Goal: Communication & Community: Participate in discussion

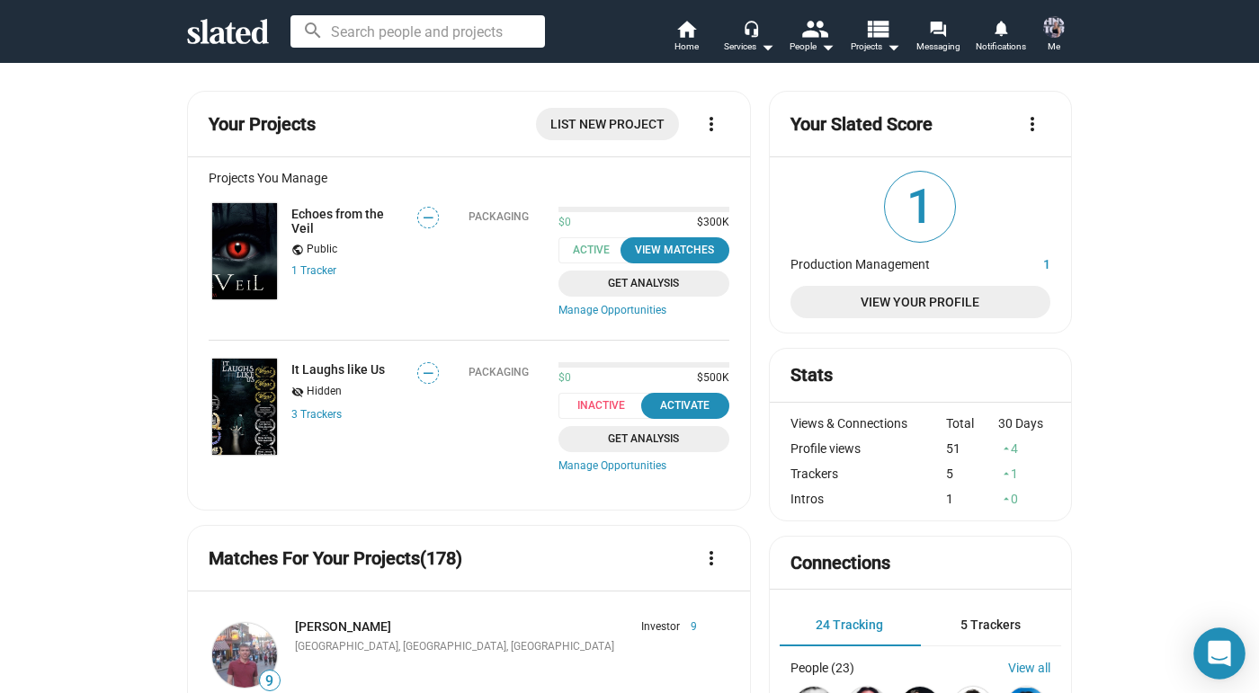
click at [1232, 646] on icon "Open Intercom Messenger" at bounding box center [1220, 654] width 26 height 26
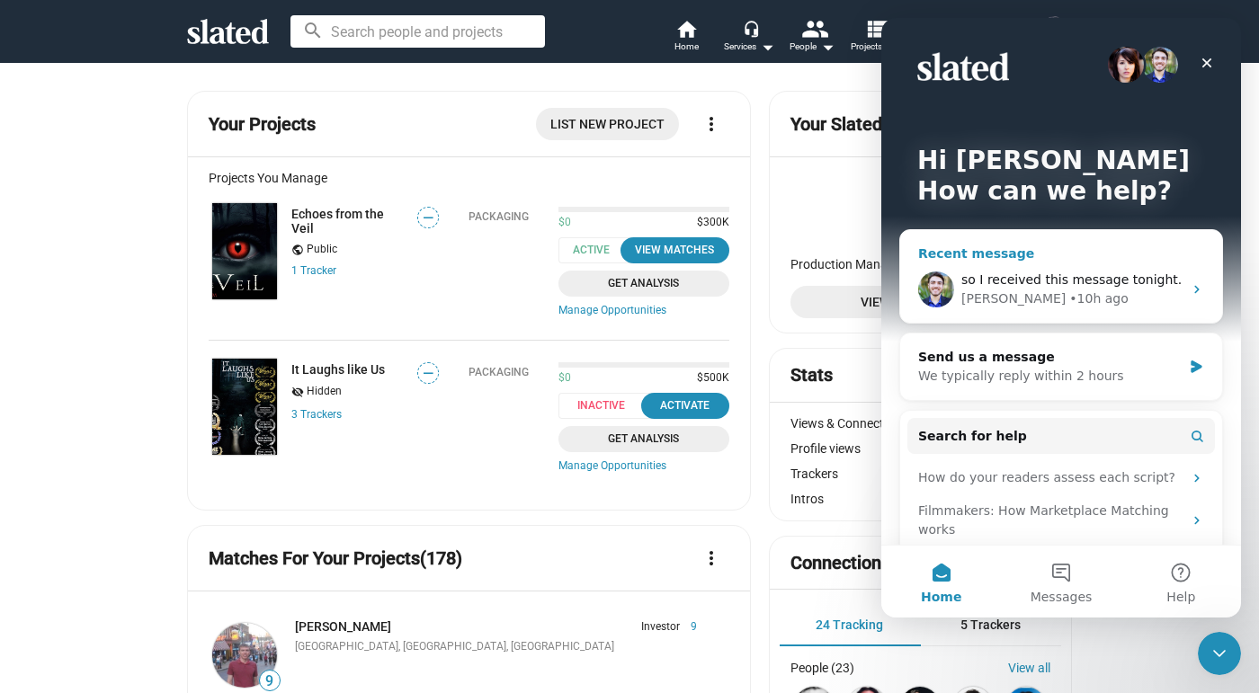
click at [1119, 307] on div "[PERSON_NAME] • 10h ago" at bounding box center [1071, 299] width 221 height 19
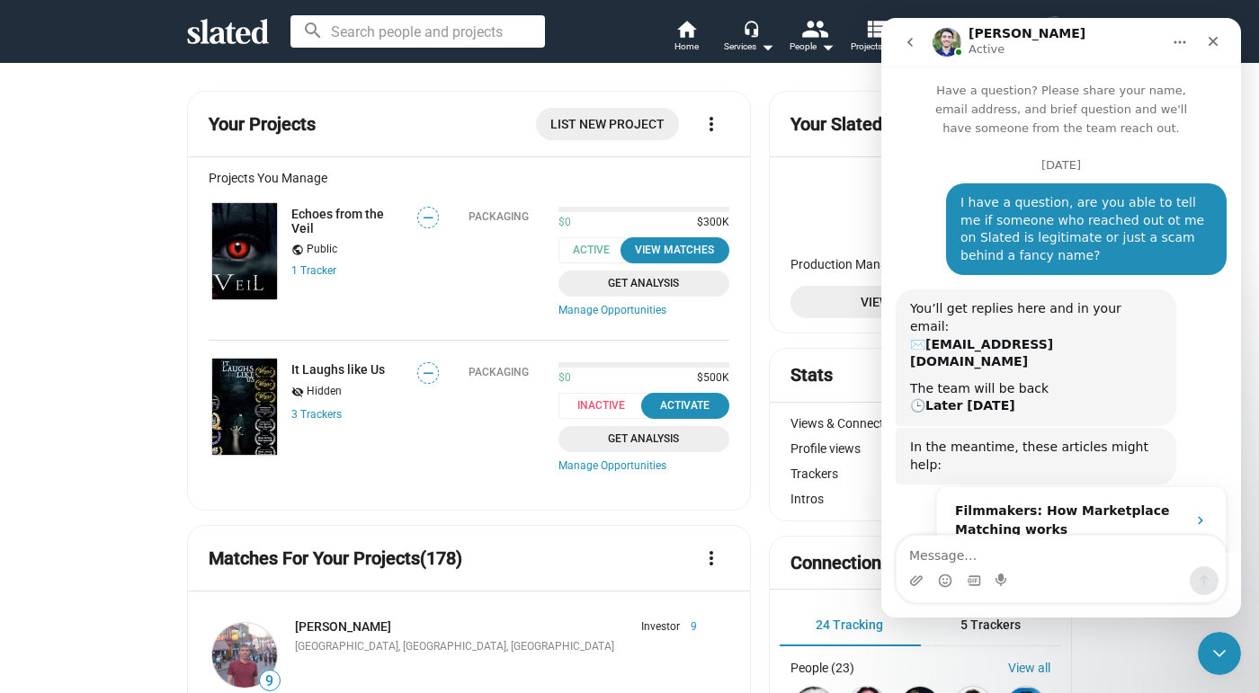
scroll to position [1739, 0]
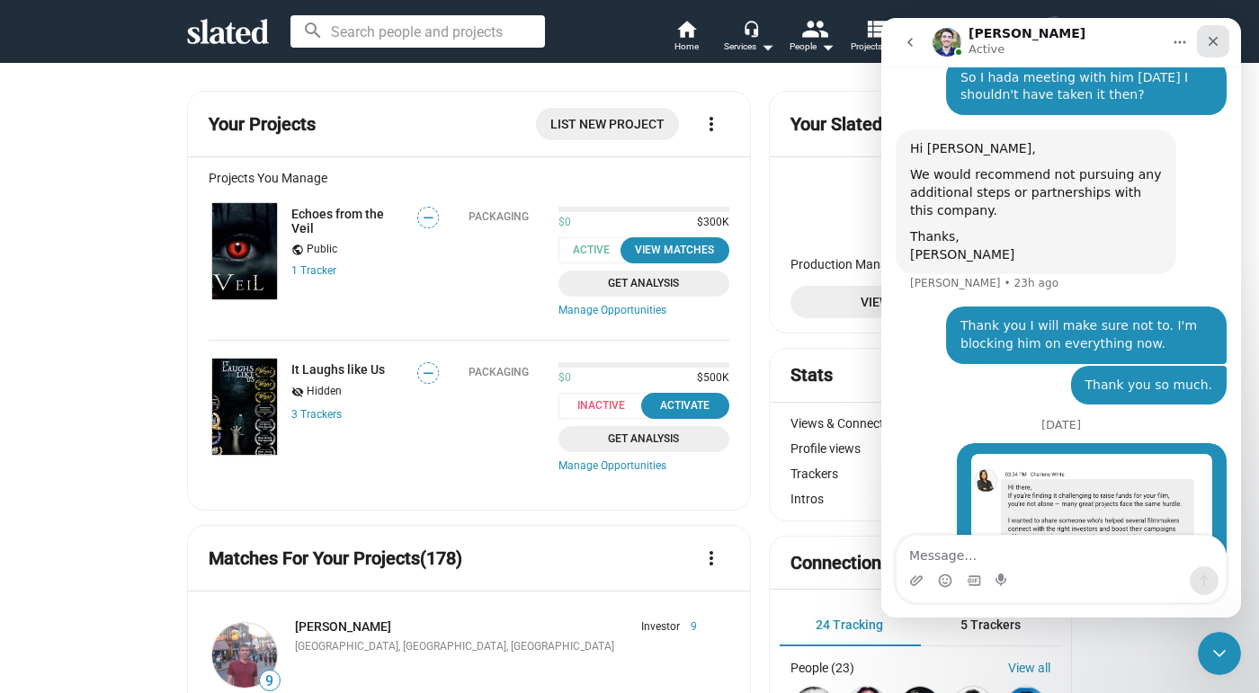
click at [1216, 48] on icon "Close" at bounding box center [1213, 41] width 14 height 14
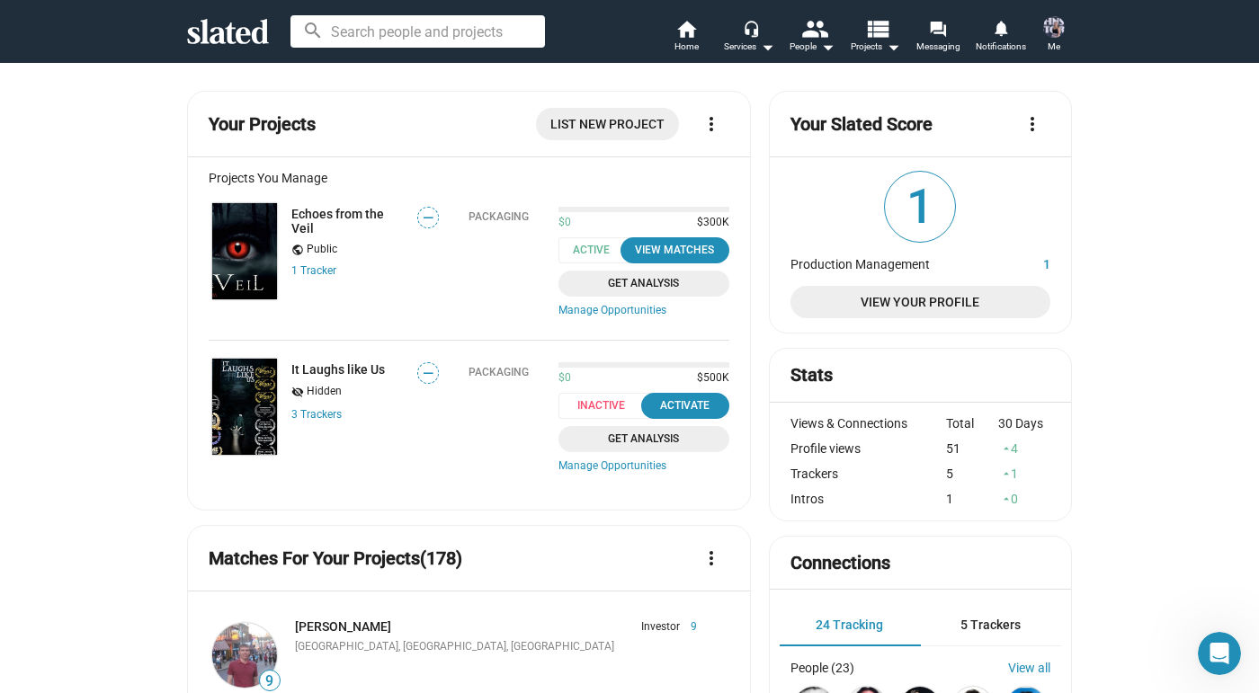
scroll to position [0, 0]
click at [1229, 650] on icon "Open Intercom Messenger" at bounding box center [1217, 652] width 30 height 30
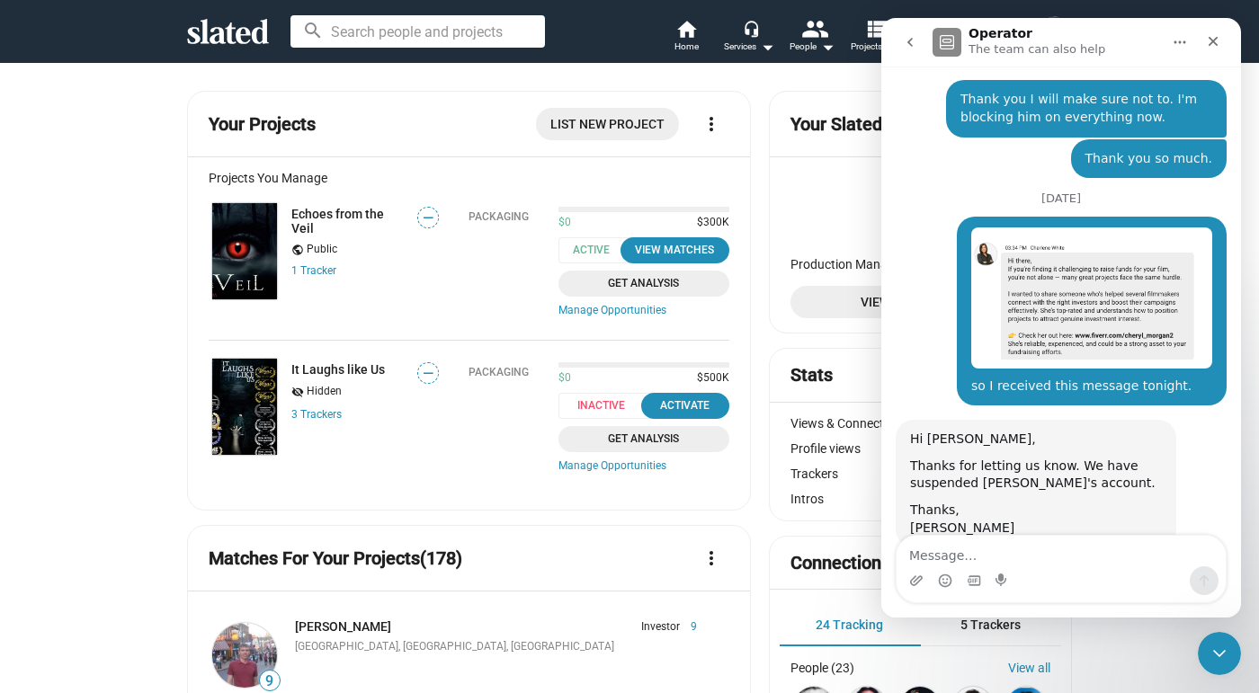
scroll to position [1878, 0]
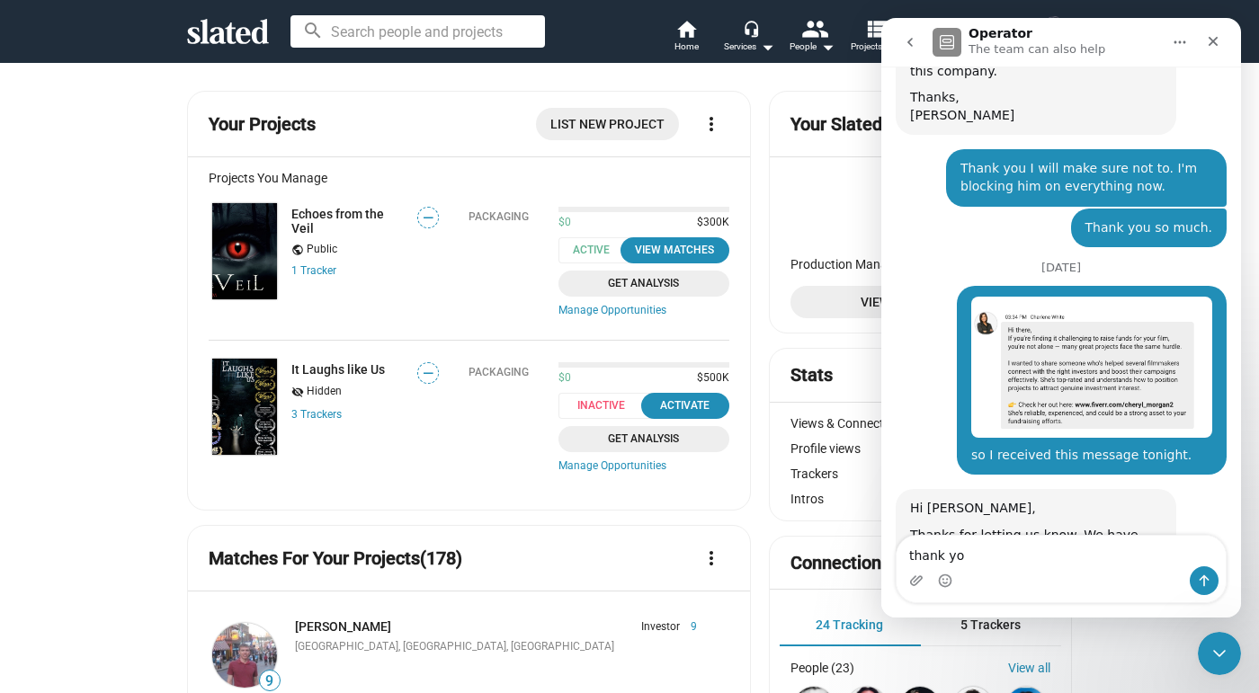
type textarea "thank you"
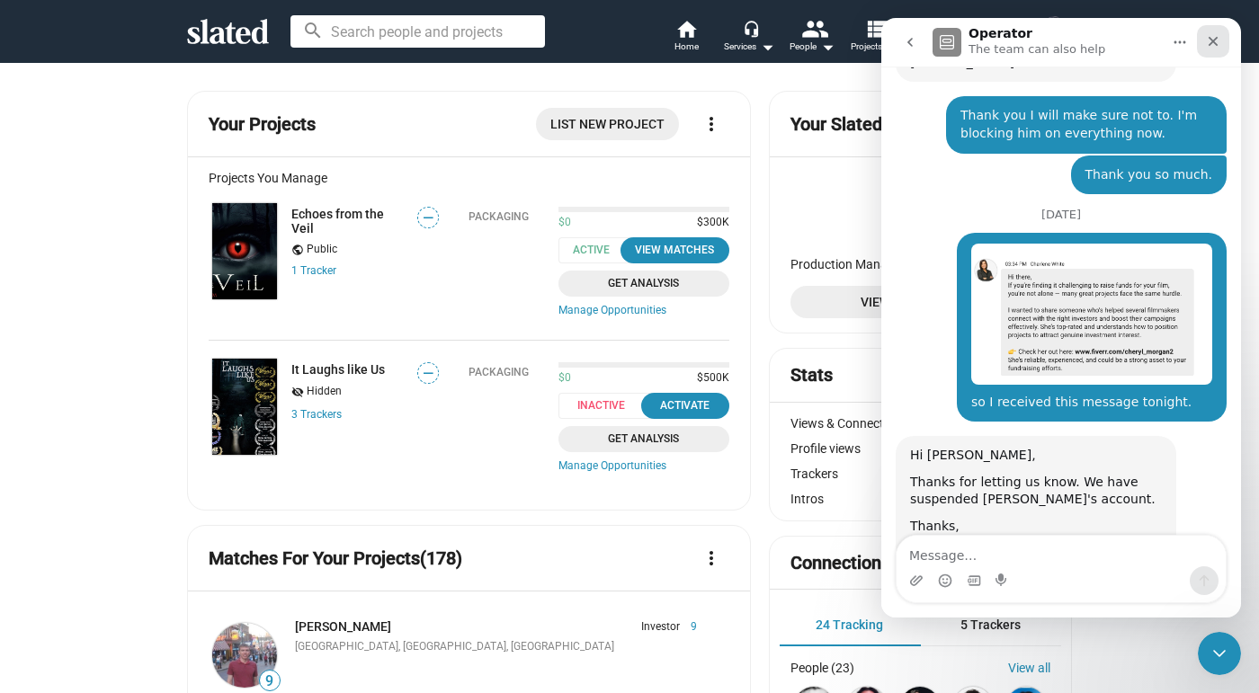
click at [1213, 48] on icon "Close" at bounding box center [1213, 41] width 14 height 14
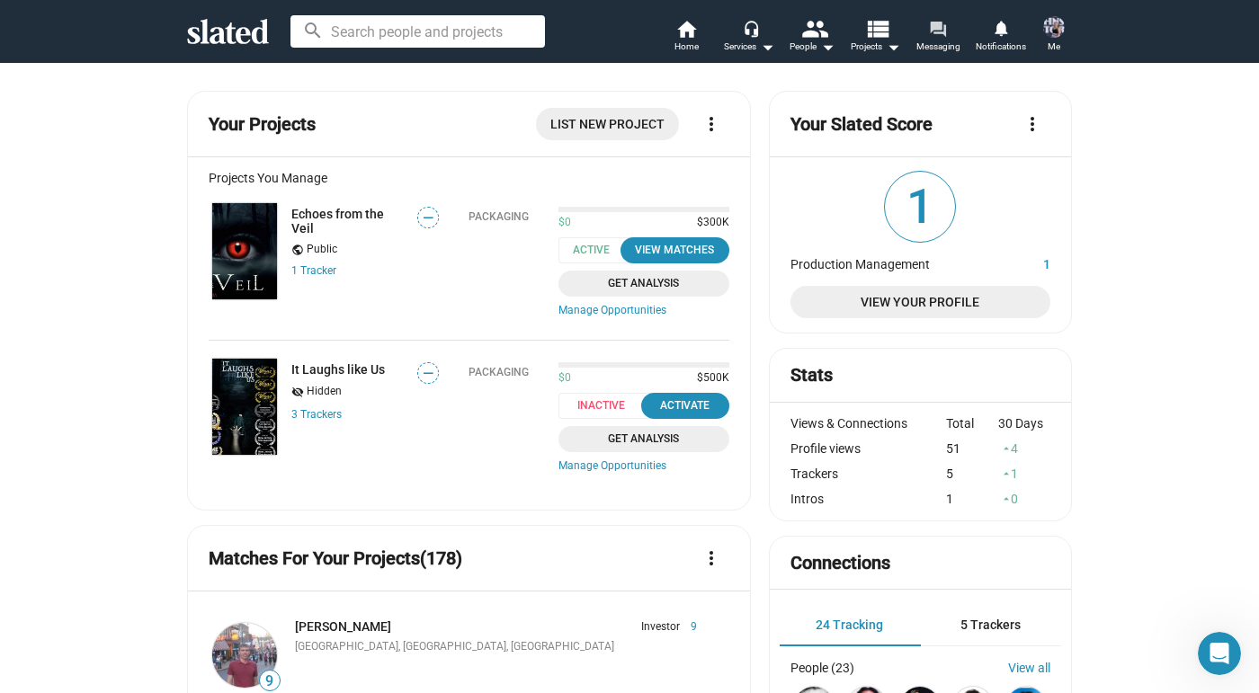
click at [942, 35] on mat-icon "forum" at bounding box center [937, 28] width 17 height 17
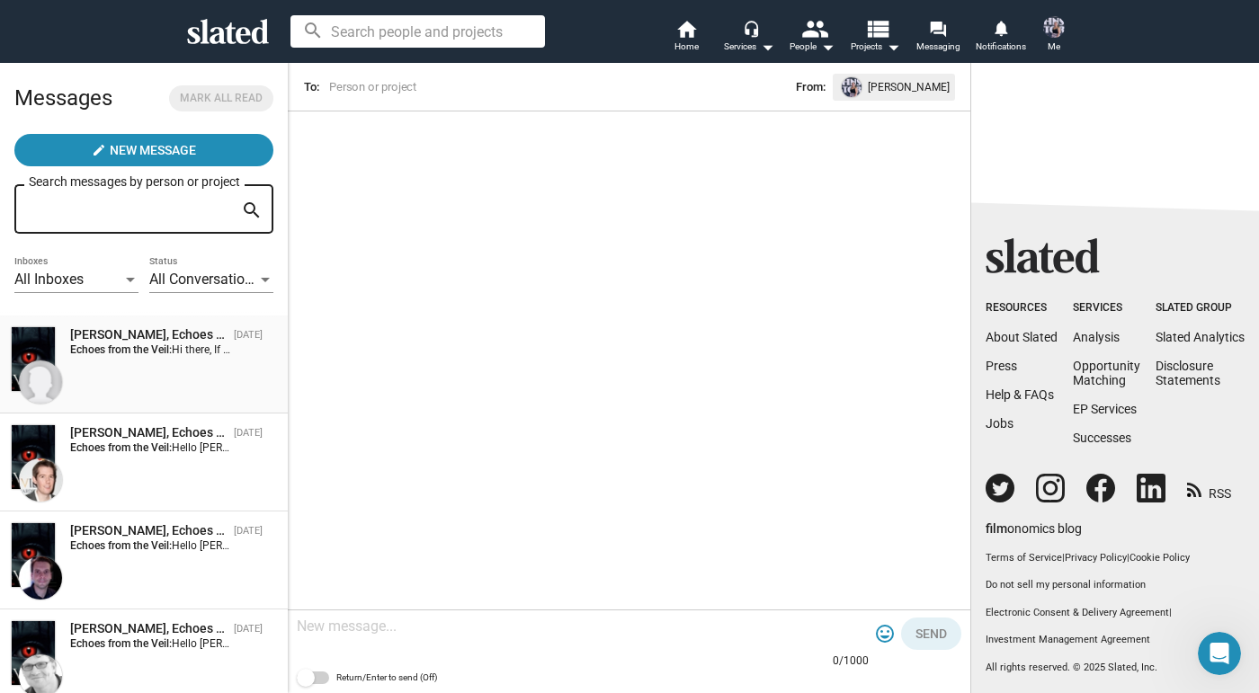
click at [157, 353] on strong "Echoes from the Veil:" at bounding box center [121, 349] width 102 height 13
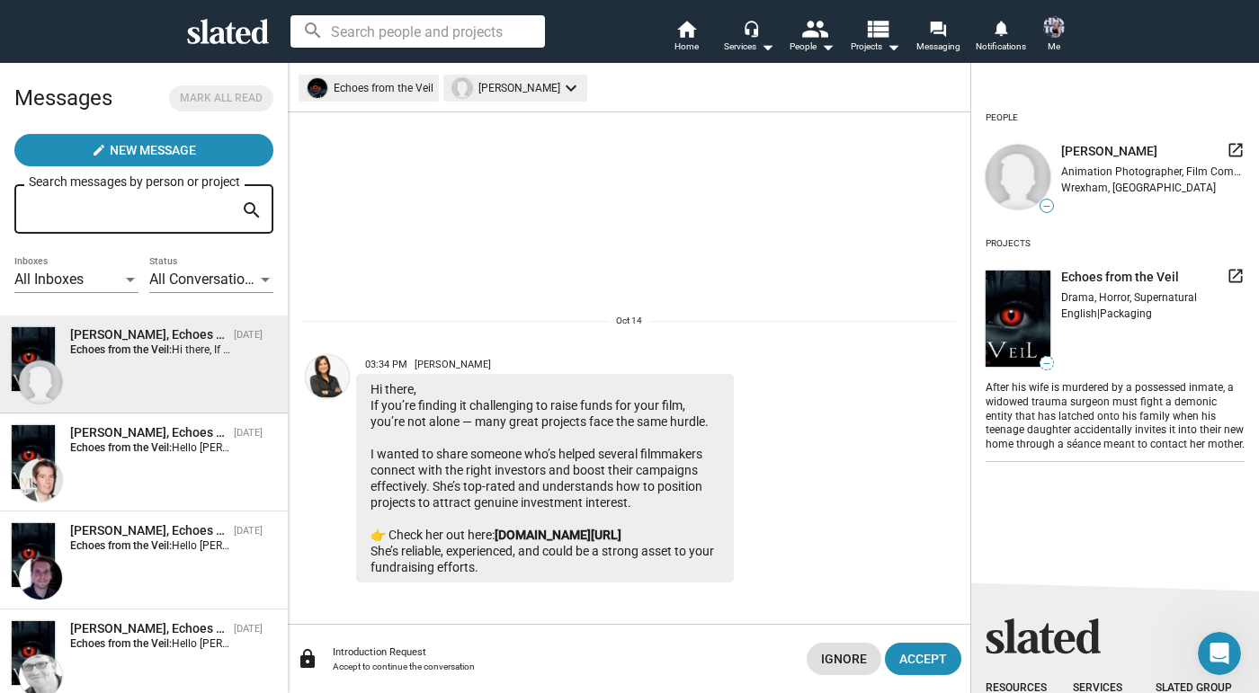
click at [1225, 3] on div "search home Home headset_mic Services arrow_drop_down people People arrow_drop_…" at bounding box center [629, 31] width 1259 height 63
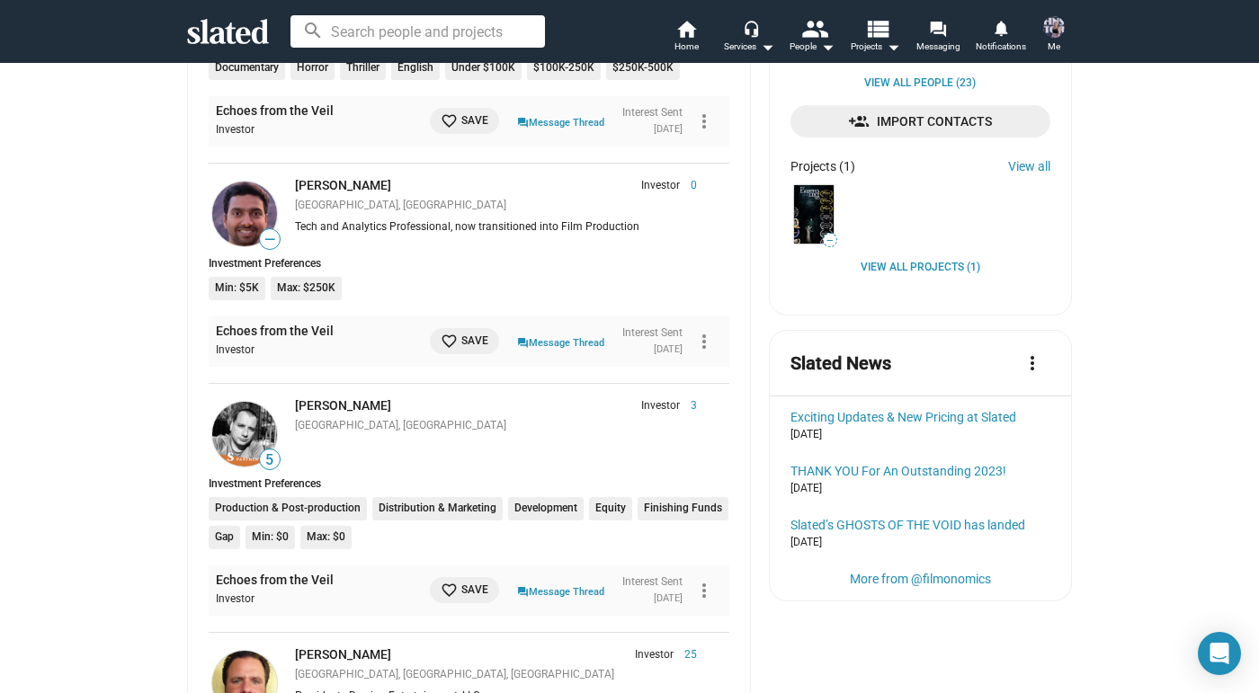
scroll to position [769, 0]
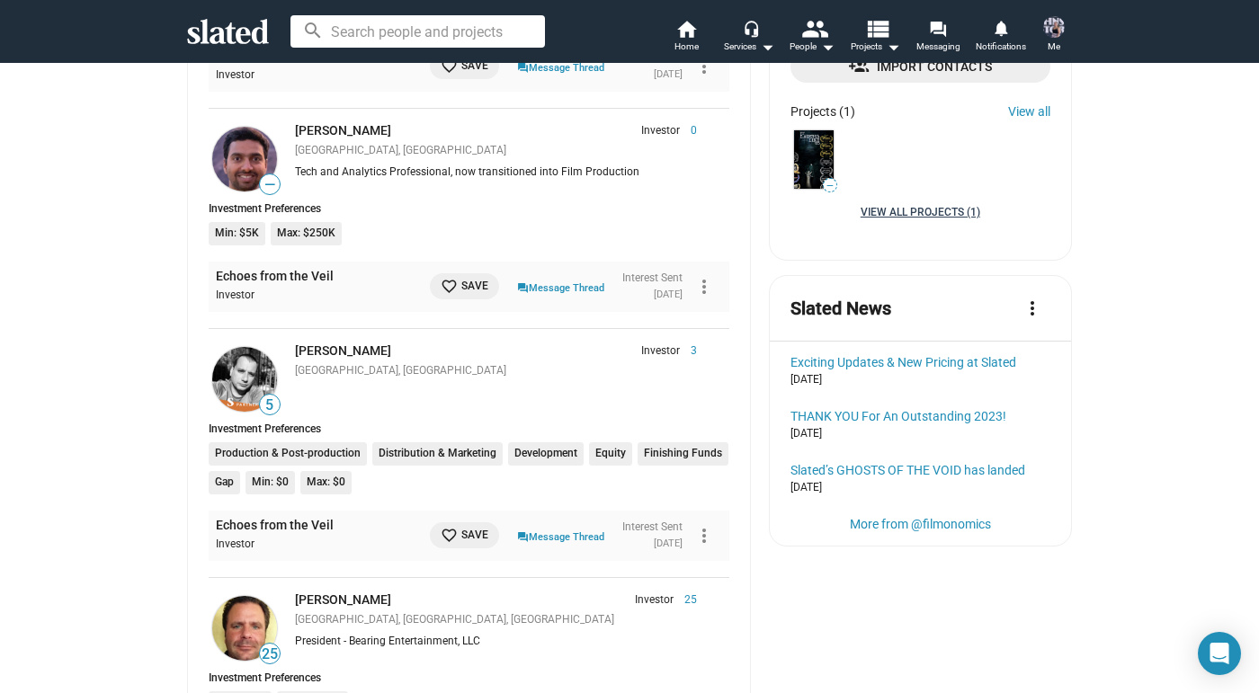
click at [901, 214] on link "View all Projects (1)" at bounding box center [920, 213] width 120 height 14
